Goal: Information Seeking & Learning: Learn about a topic

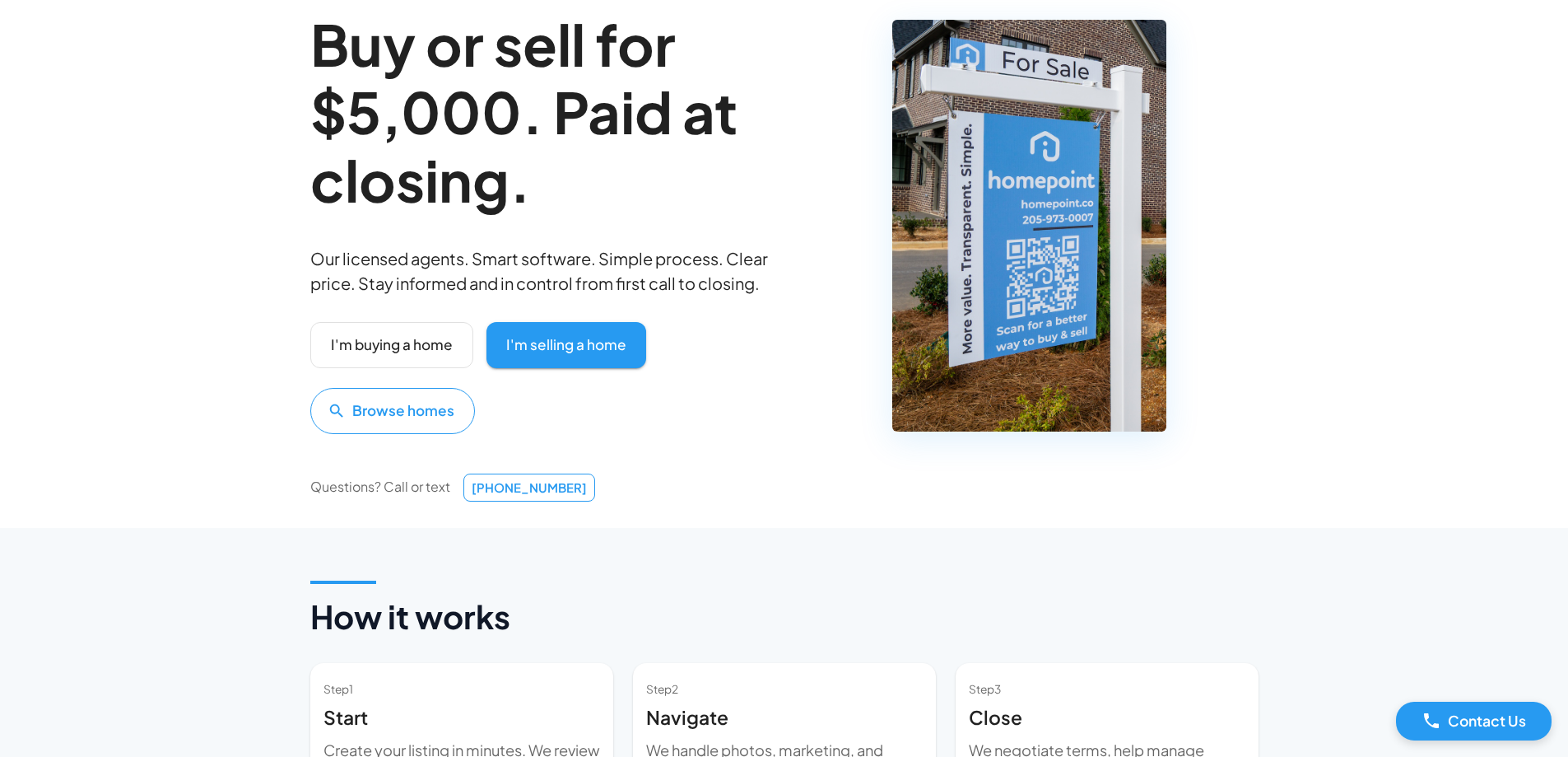
scroll to position [165, 0]
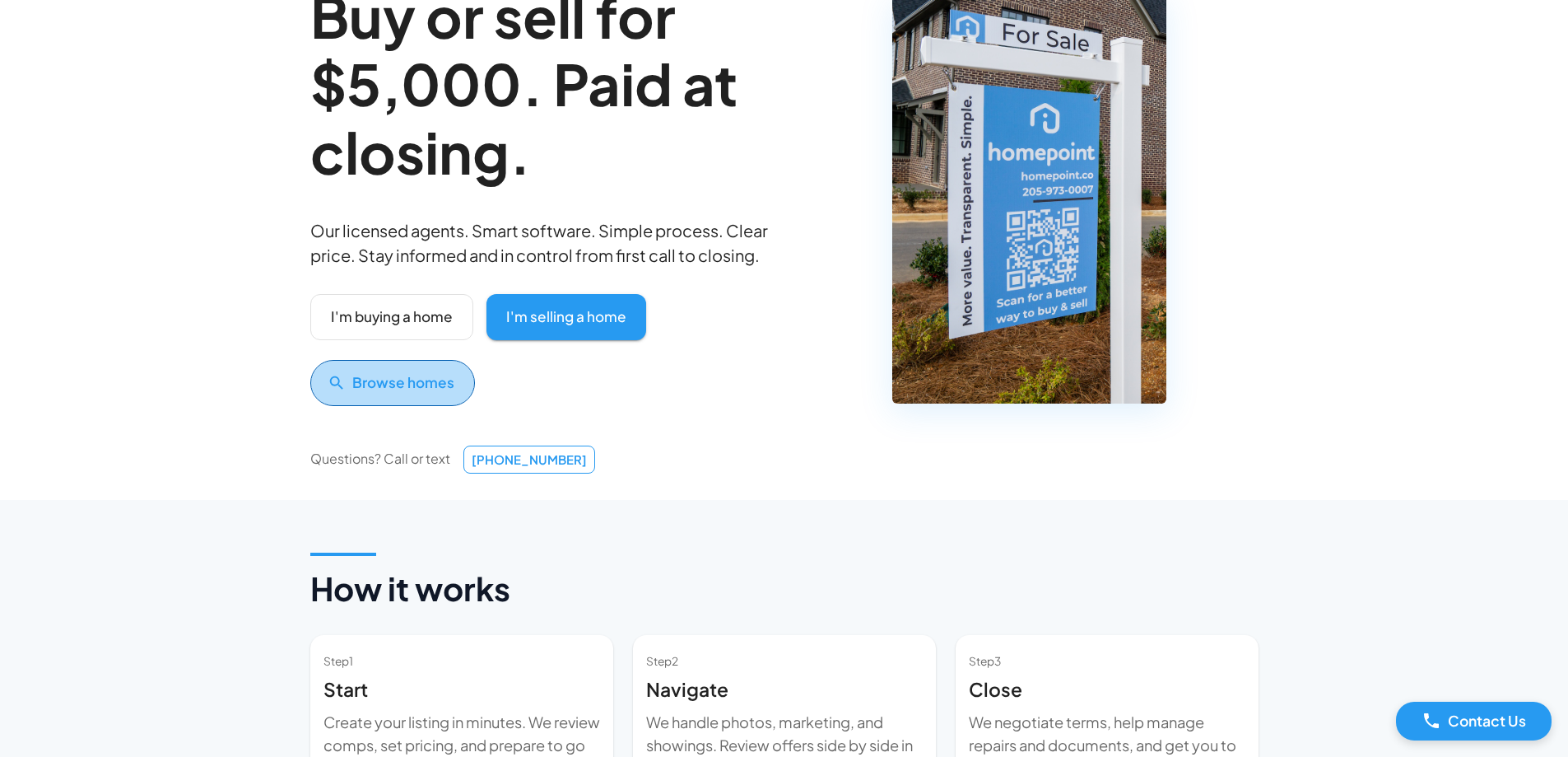
click at [395, 406] on button "Browse homes" at bounding box center [392, 383] width 165 height 46
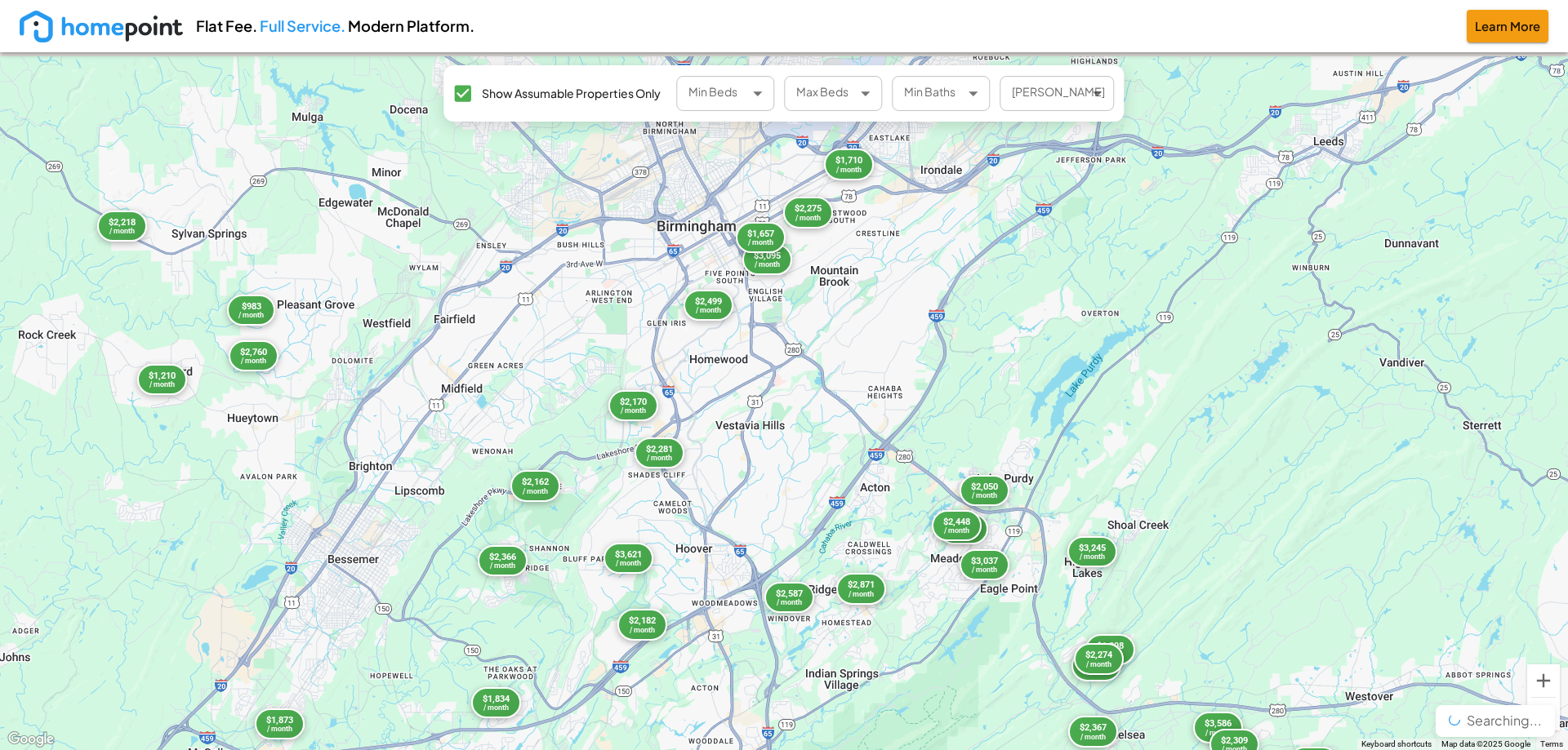
drag, startPoint x: 883, startPoint y: 232, endPoint x: 700, endPoint y: 563, distance: 378.2
click at [699, 563] on div "$3,586 / month $2,808 / month $3,095 / month $2,659 / month $2,690 / month $3,4…" at bounding box center [784, 401] width 1568 height 698
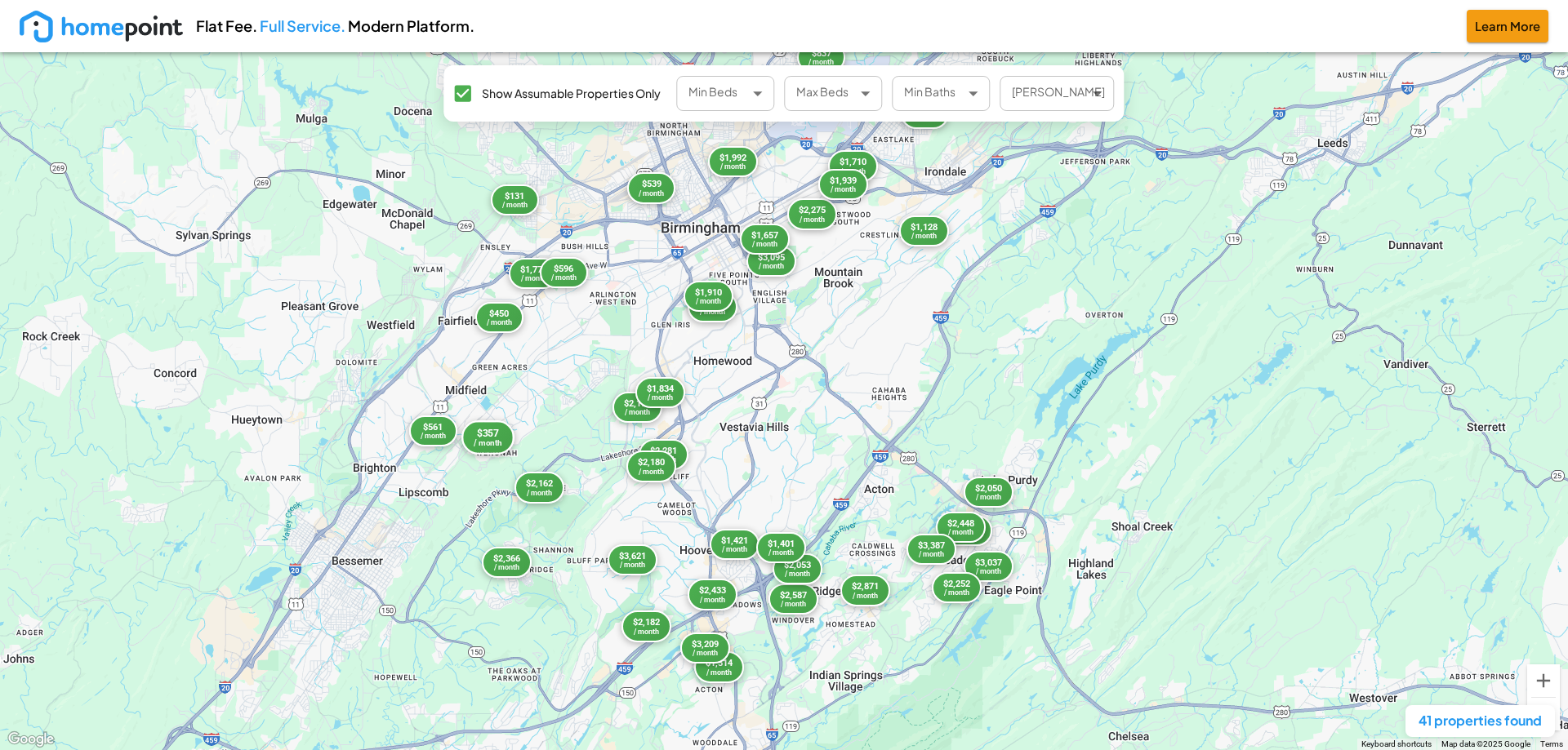
click at [479, 435] on div "$357" at bounding box center [487, 432] width 28 height 12
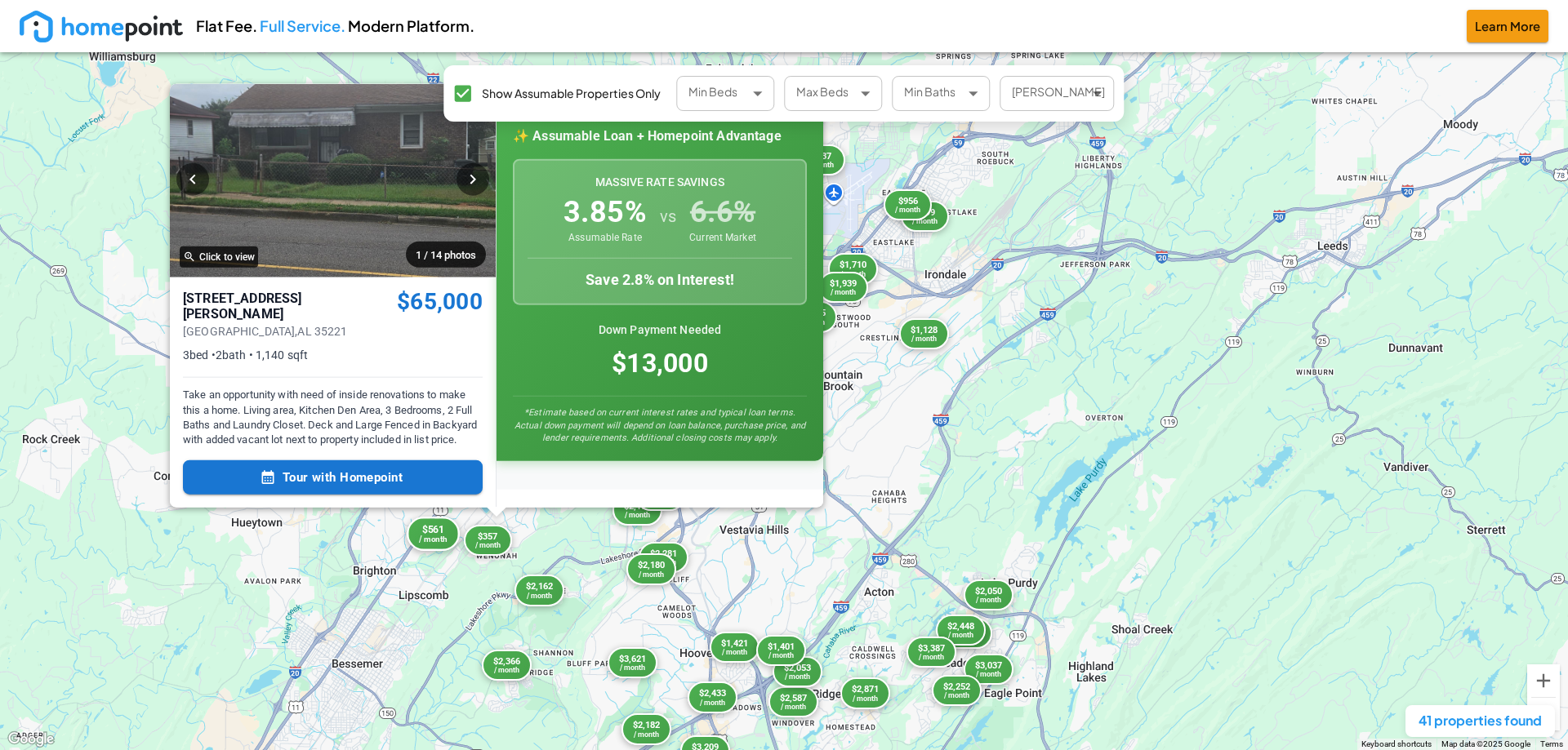
click at [429, 541] on div "/ month" at bounding box center [433, 540] width 28 height 9
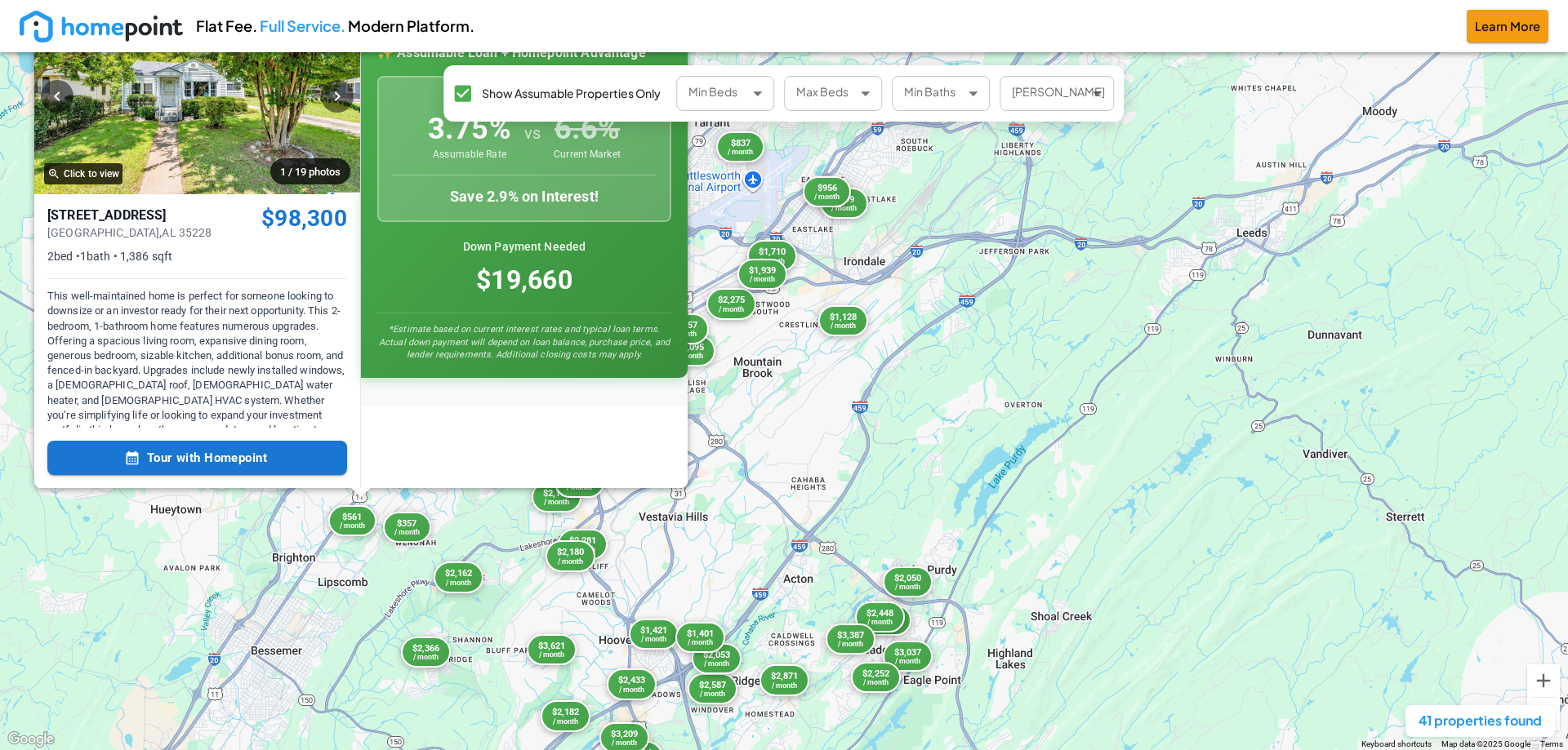
drag, startPoint x: 881, startPoint y: 407, endPoint x: 788, endPoint y: 345, distance: 111.8
click at [788, 345] on div "$3,095 / month $2,162 / month $2,275 / month $2,499 / month $2,050 / month $2,3…" at bounding box center [784, 401] width 1568 height 698
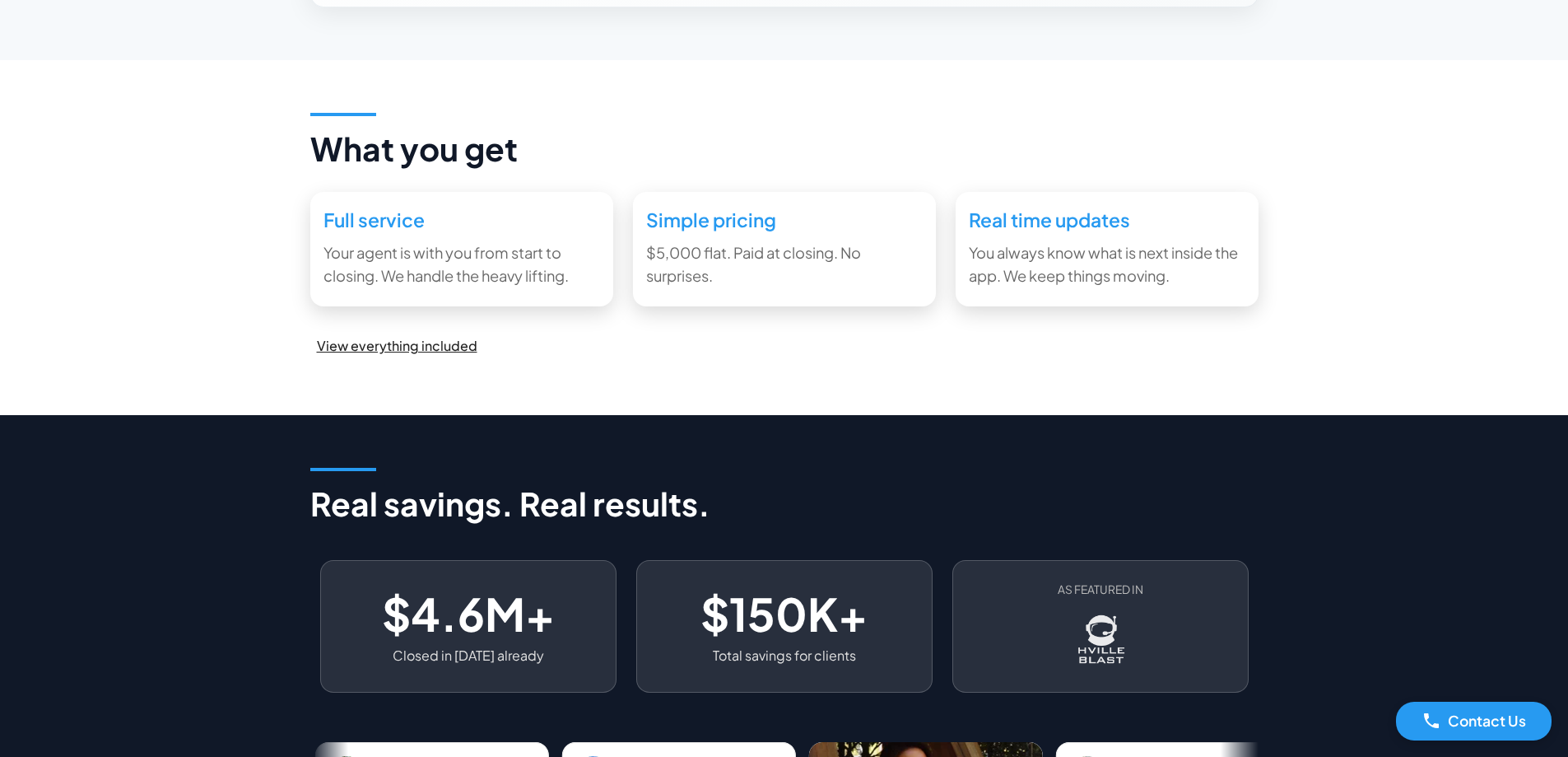
scroll to position [1483, 0]
